Goal: Information Seeking & Learning: Find specific fact

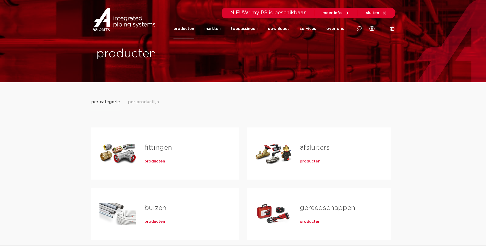
click at [161, 166] on div "fittingen producten" at bounding box center [183, 154] width 95 height 36
click at [158, 157] on div "producten" at bounding box center [184, 160] width 78 height 7
click at [158, 160] on span "producten" at bounding box center [155, 161] width 21 height 5
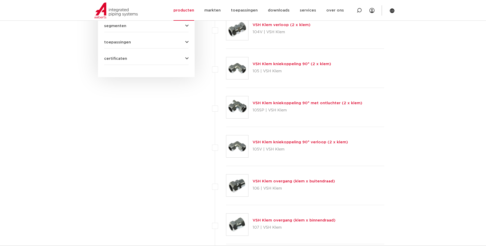
scroll to position [92, 0]
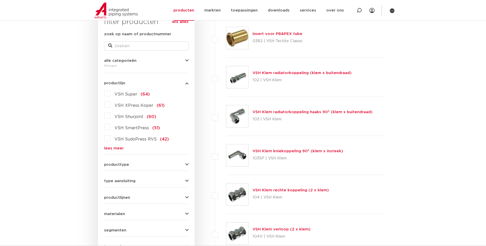
click at [111, 92] on label "VSH Super (64)" at bounding box center [130, 93] width 39 height 8
click at [0, 0] on input "VSH Super (64)" at bounding box center [0, 0] width 0 height 0
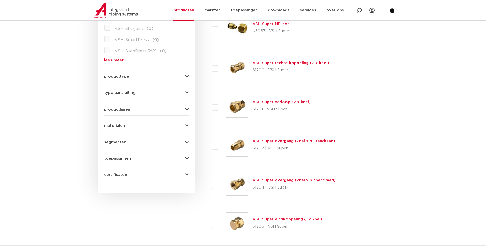
scroll to position [194, 0]
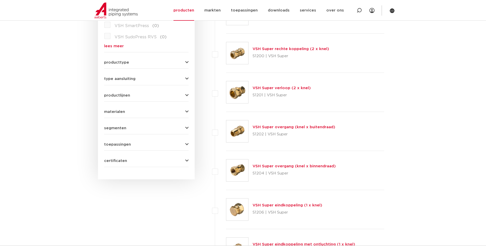
click at [293, 167] on link "VSH Super overgang (knel x binnendraad)" at bounding box center [294, 166] width 83 height 4
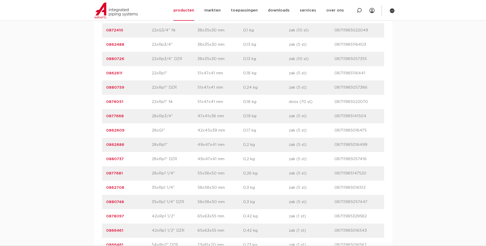
scroll to position [843, 0]
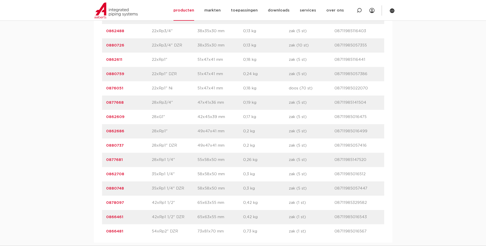
click at [121, 101] on link "0877668" at bounding box center [115, 103] width 18 height 4
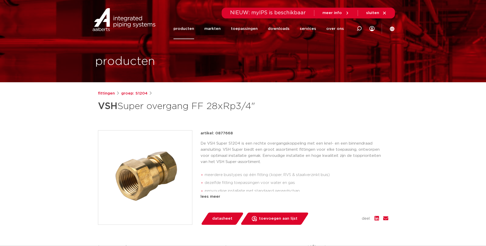
click at [226, 135] on p "artikel: 0877668" at bounding box center [217, 133] width 32 height 6
copy p "0877668"
